Goal: Task Accomplishment & Management: Manage account settings

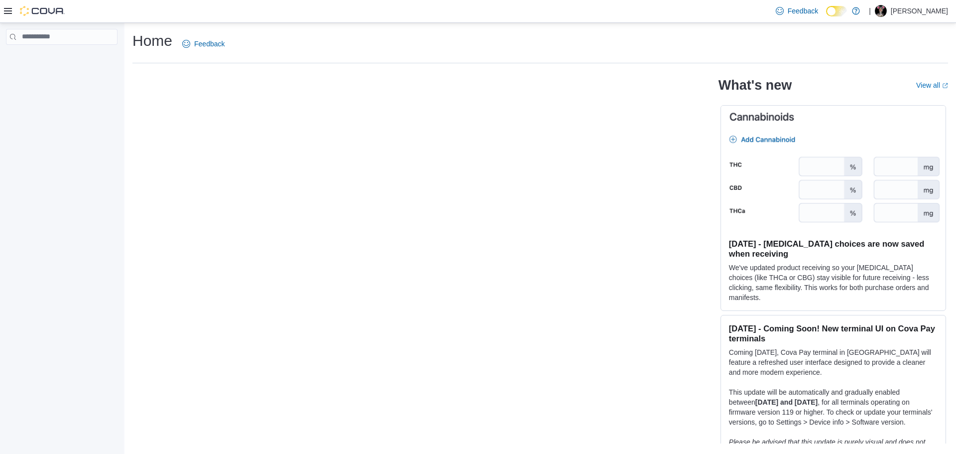
click at [916, 11] on p "Kaila Paradis" at bounding box center [919, 11] width 57 height 12
click at [891, 77] on span "Sign Out" at bounding box center [883, 77] width 27 height 10
